Goal: Participate in discussion: Engage in conversation with other users on a specific topic

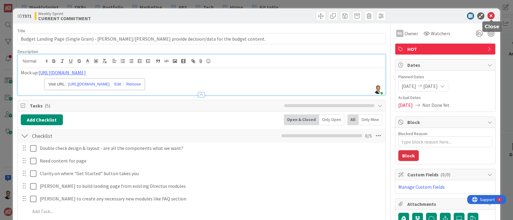
click at [491, 14] on icon at bounding box center [490, 15] width 7 height 7
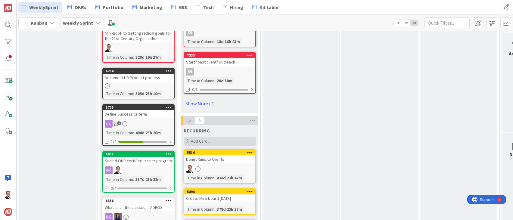
scroll to position [637, 0]
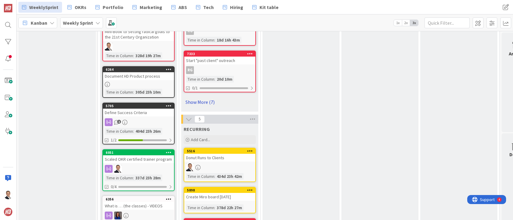
click at [208, 97] on link "Show More (7)" at bounding box center [219, 102] width 72 height 10
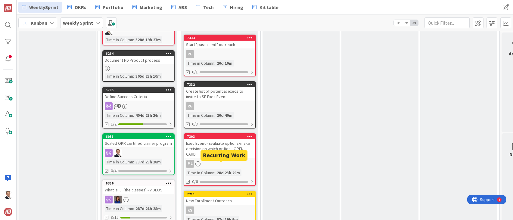
scroll to position [652, 0]
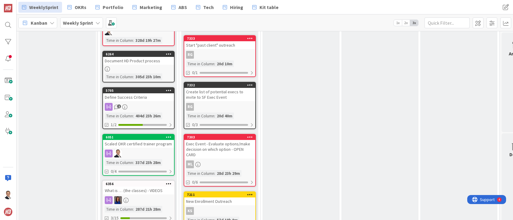
click at [222, 140] on div "Exec Event - Evaluate options/make decision on which option - OPEN CARD" at bounding box center [219, 149] width 71 height 19
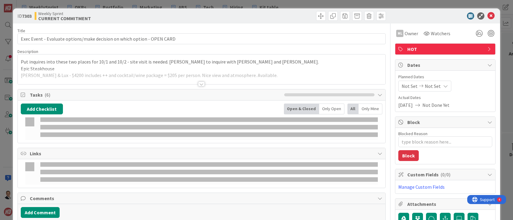
type textarea "x"
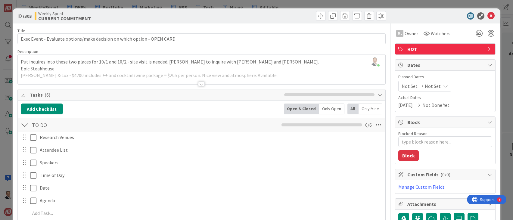
click at [202, 85] on div at bounding box center [201, 84] width 7 height 5
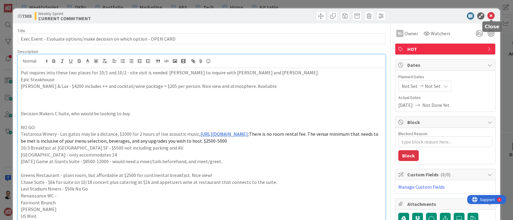
click at [490, 14] on icon at bounding box center [490, 15] width 7 height 7
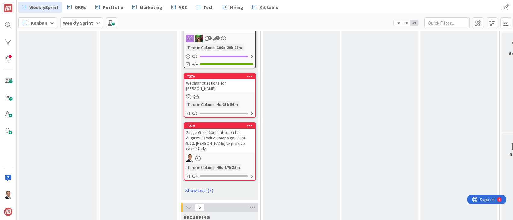
scroll to position [922, 0]
